Goal: Check status: Check status

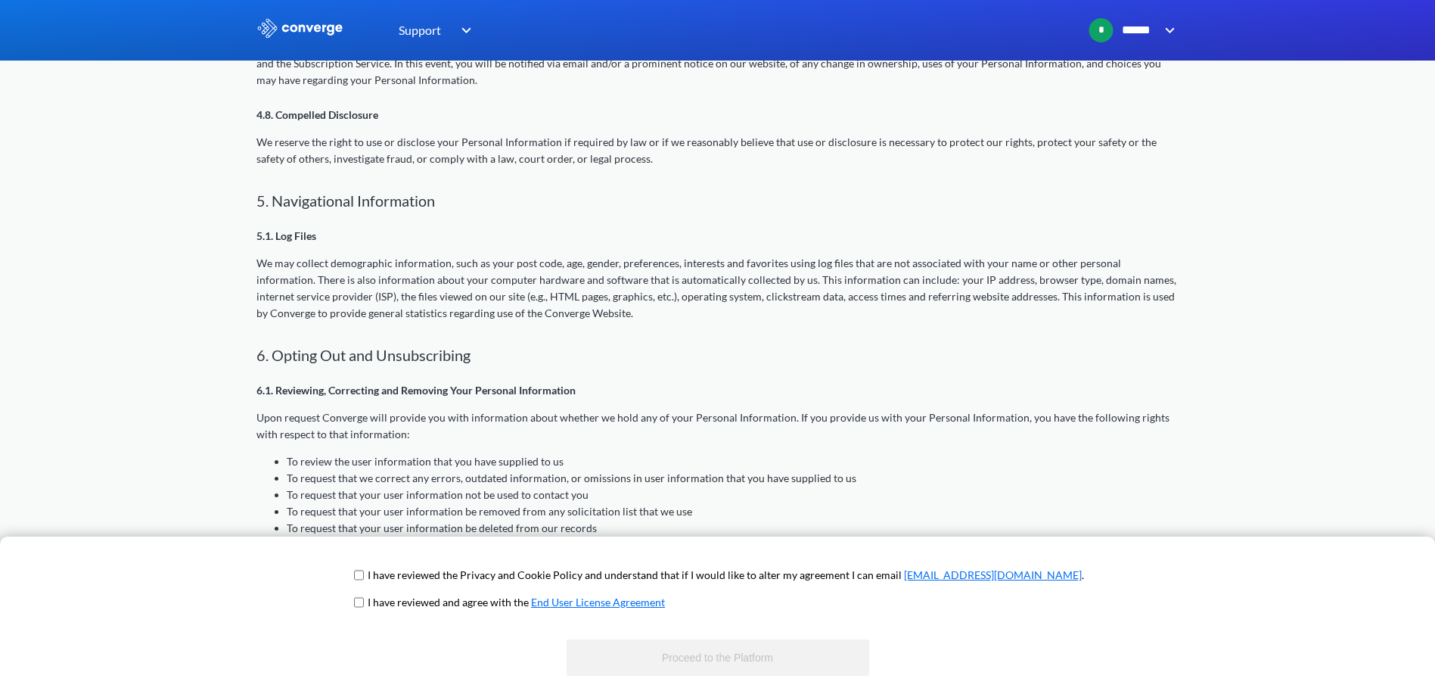
scroll to position [1753, 0]
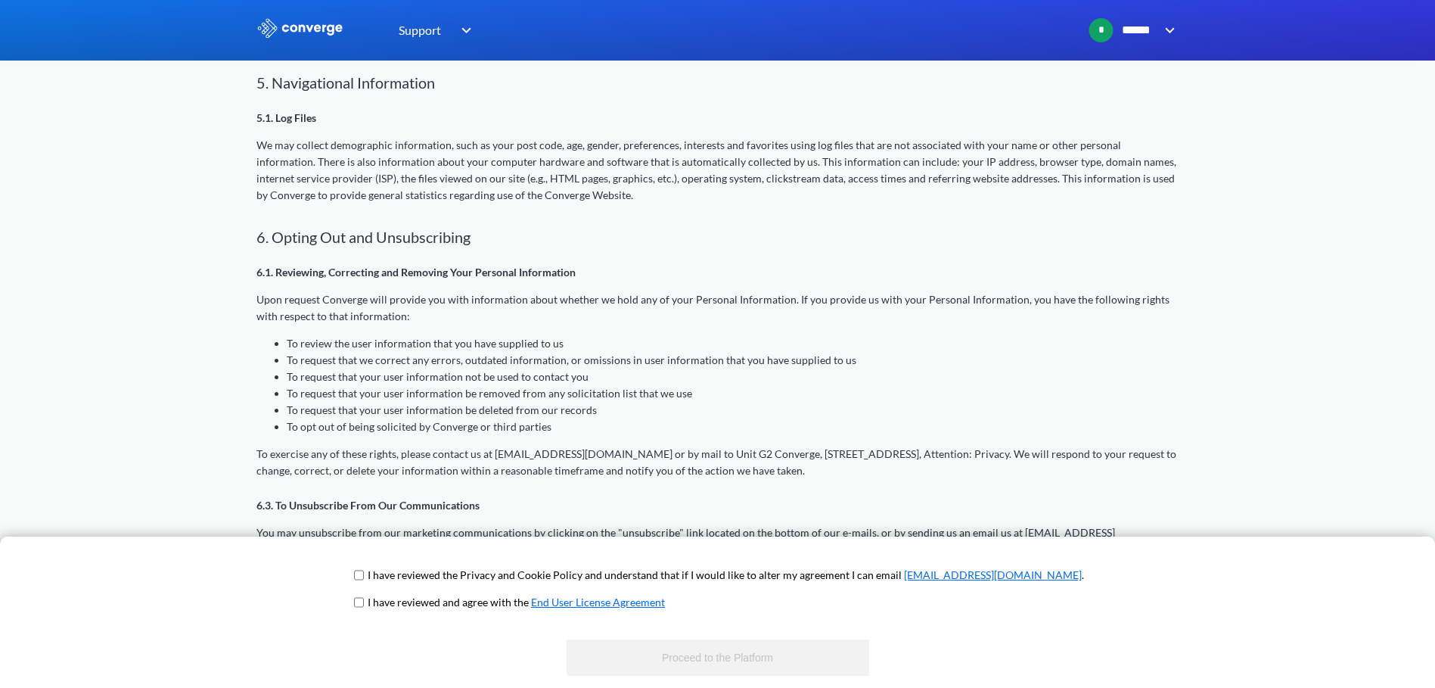
click at [364, 576] on input "checkbox" at bounding box center [359, 575] width 10 height 12
checkbox input "true"
click at [364, 601] on input "checkbox" at bounding box center [359, 602] width 10 height 12
checkbox input "true"
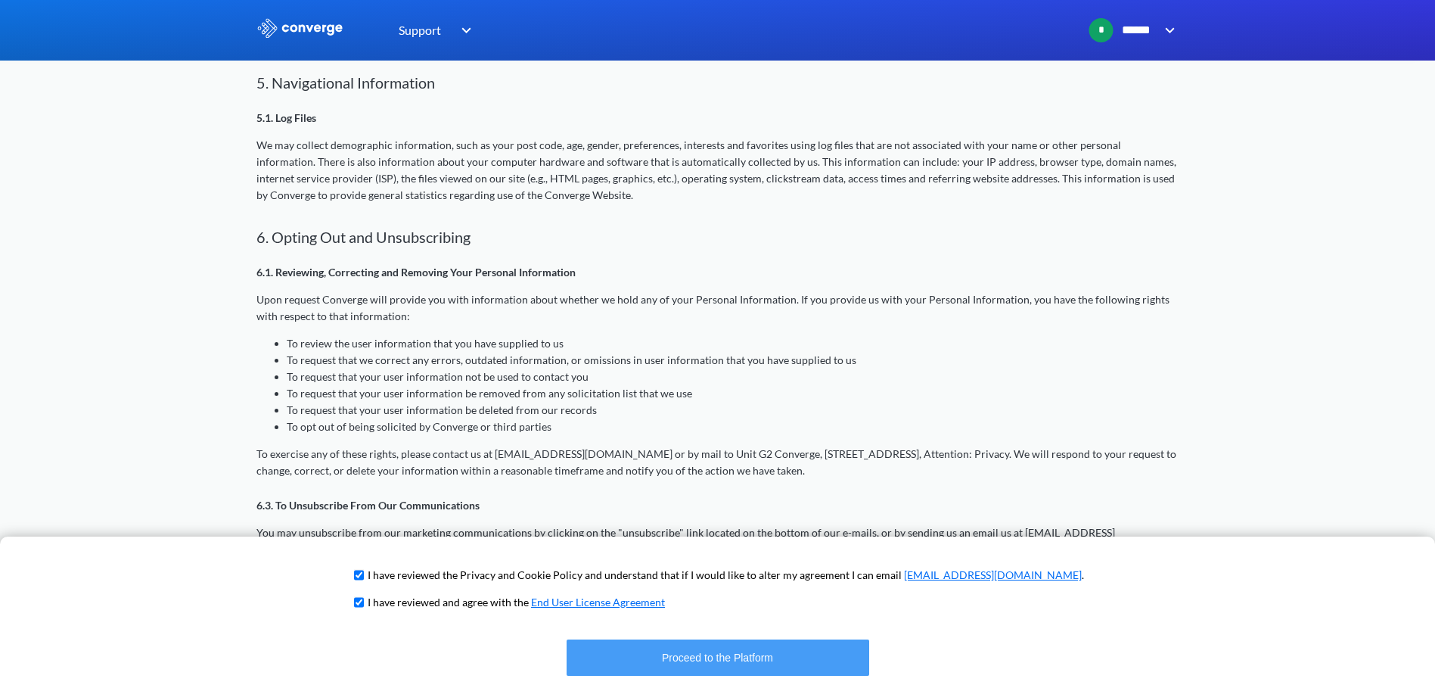
click at [690, 651] on button "Proceed to the Platform" at bounding box center [718, 657] width 303 height 36
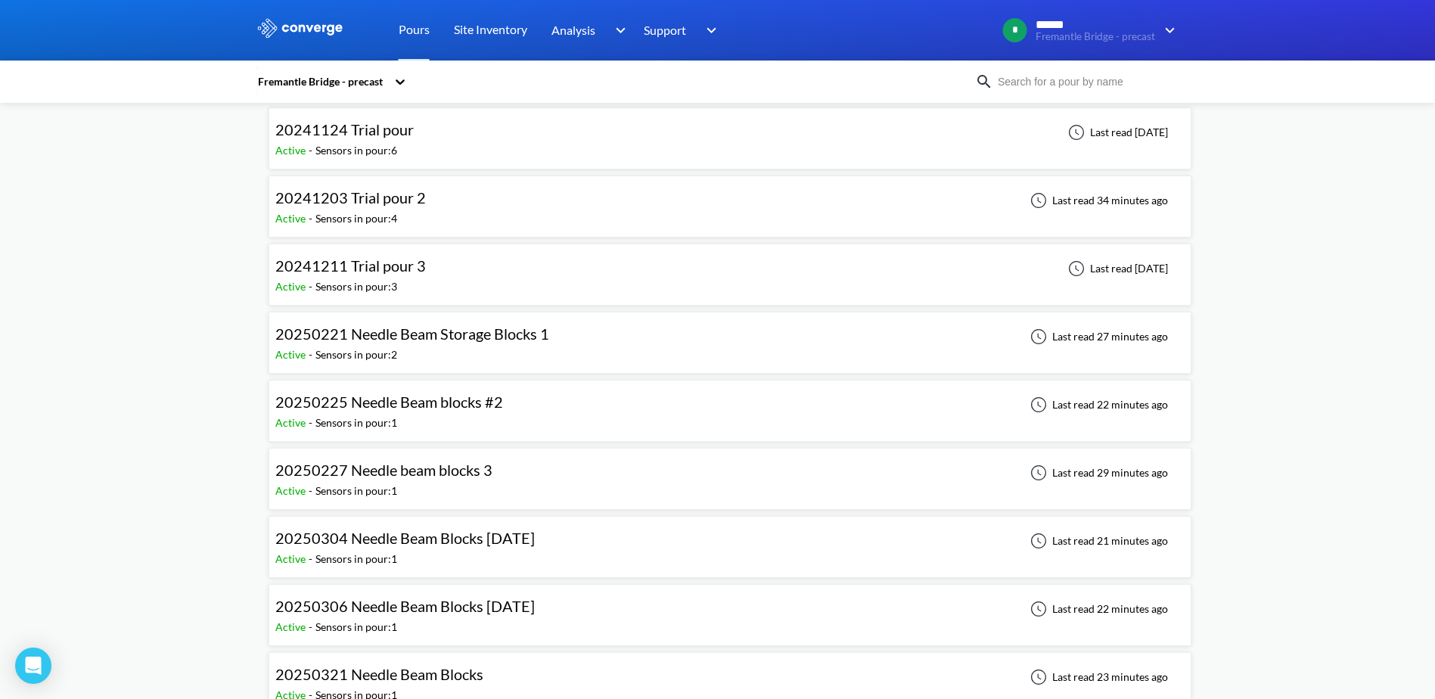
scroll to position [76, 0]
click at [1018, 85] on input at bounding box center [1084, 81] width 183 height 17
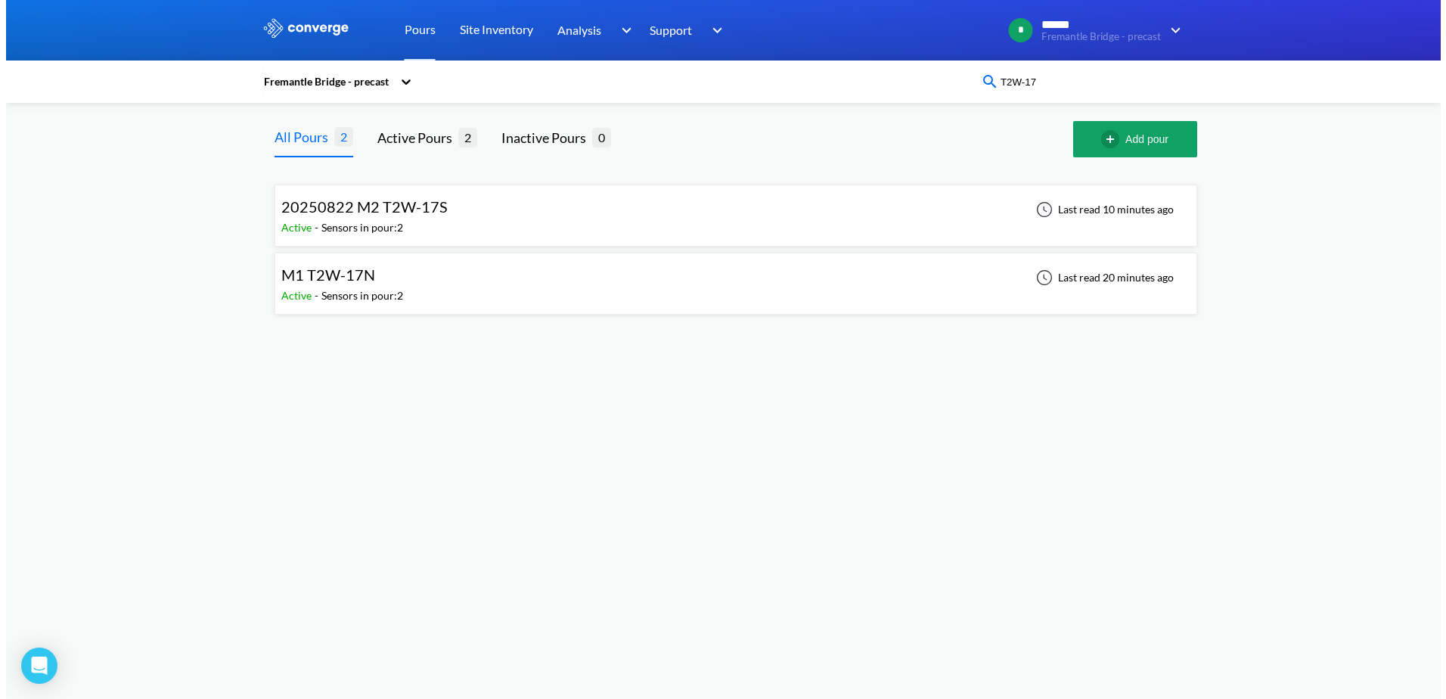
scroll to position [0, 0]
type input "T2W-17S"
click at [400, 217] on div "20250822 M2 T2W-17S" at bounding box center [364, 206] width 166 height 23
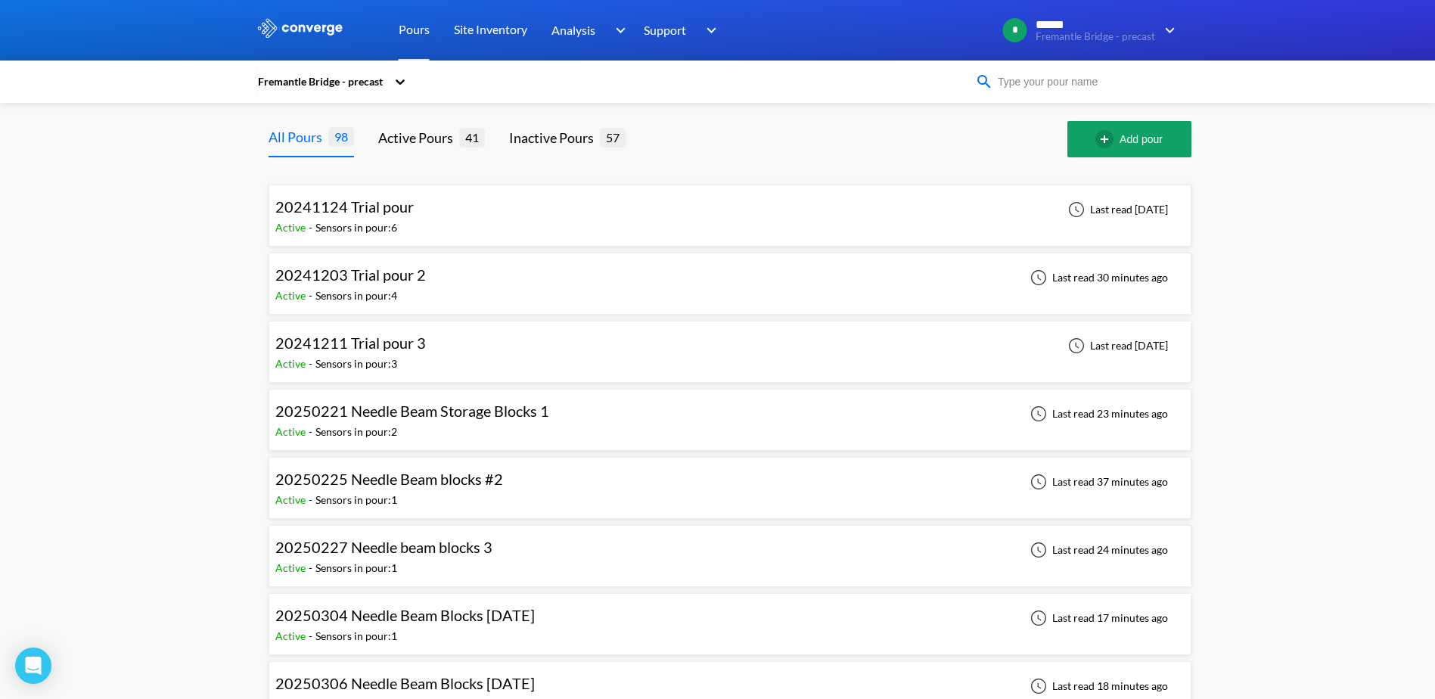
click at [1027, 87] on input at bounding box center [1084, 81] width 183 height 17
type input "T2W-17S"
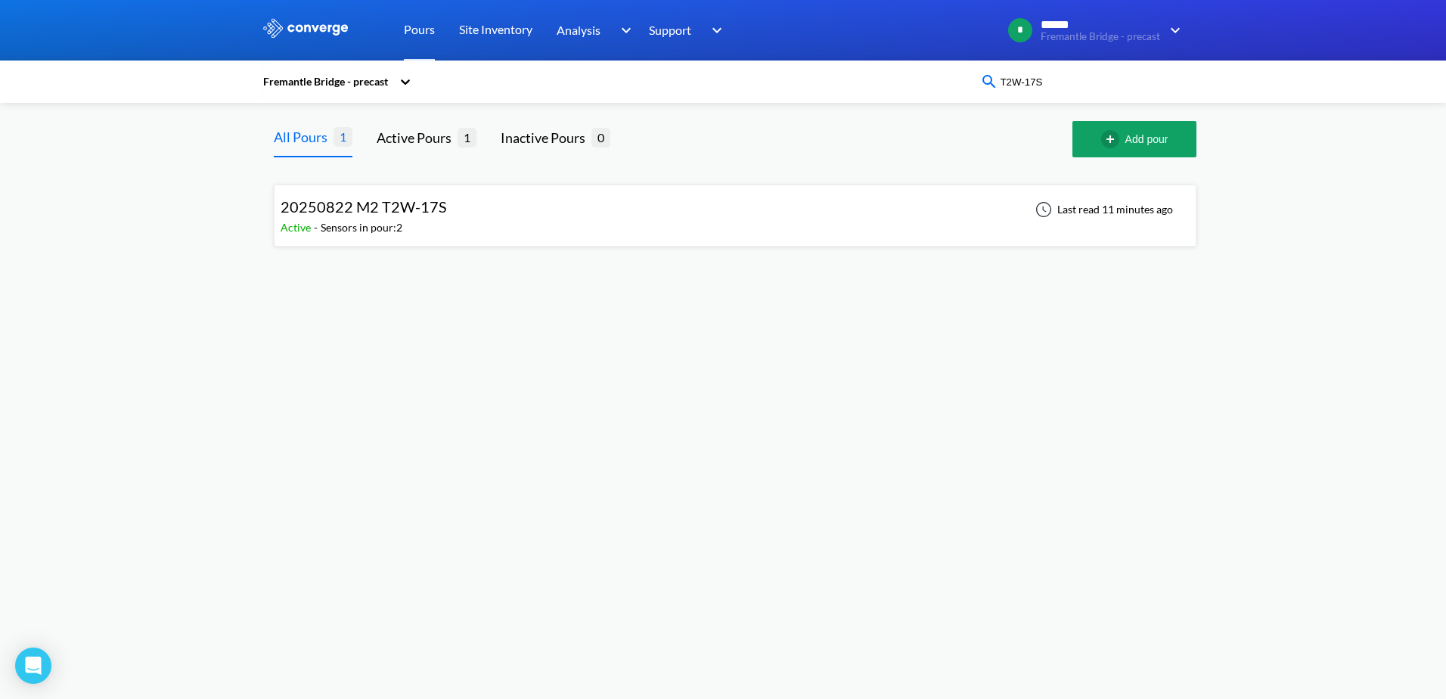
click at [366, 207] on span "20250822 M2 T2W-17S" at bounding box center [364, 206] width 166 height 18
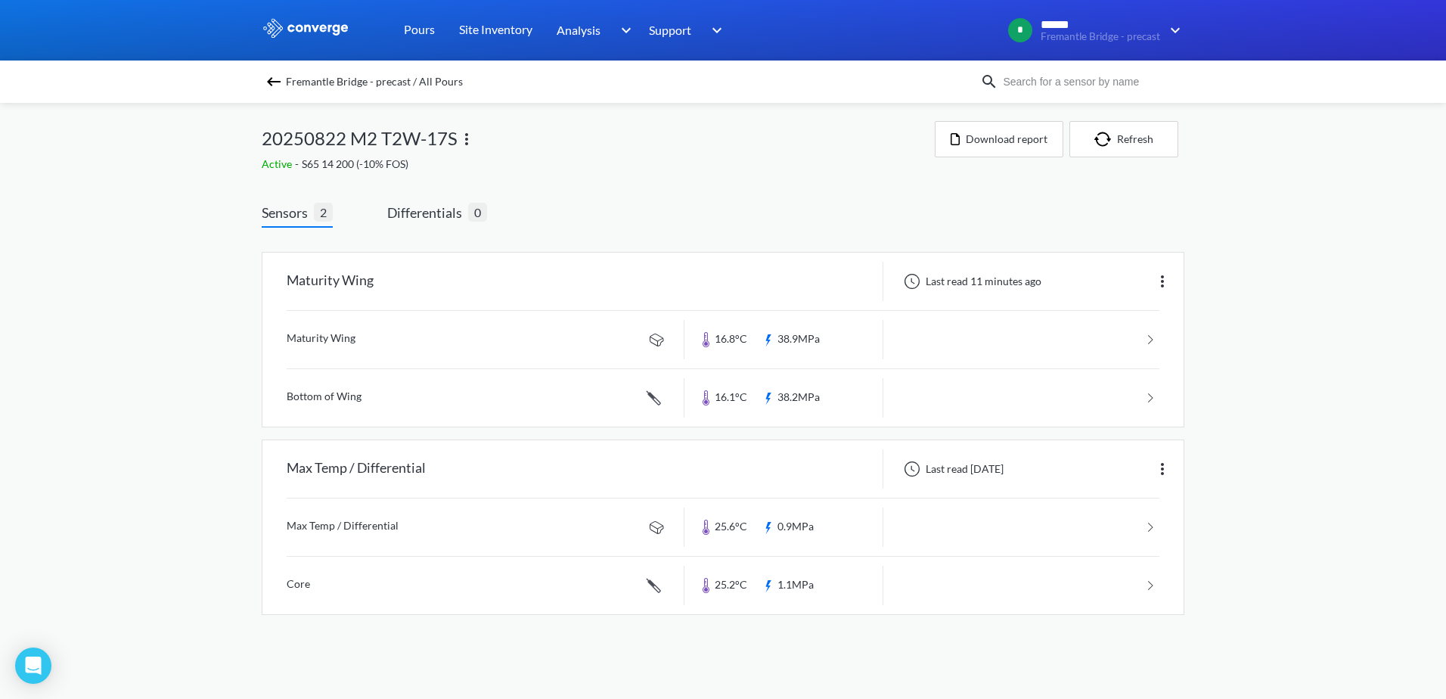
click at [1150, 340] on link at bounding box center [723, 339] width 873 height 57
